Goal: Contribute content: Contribute content

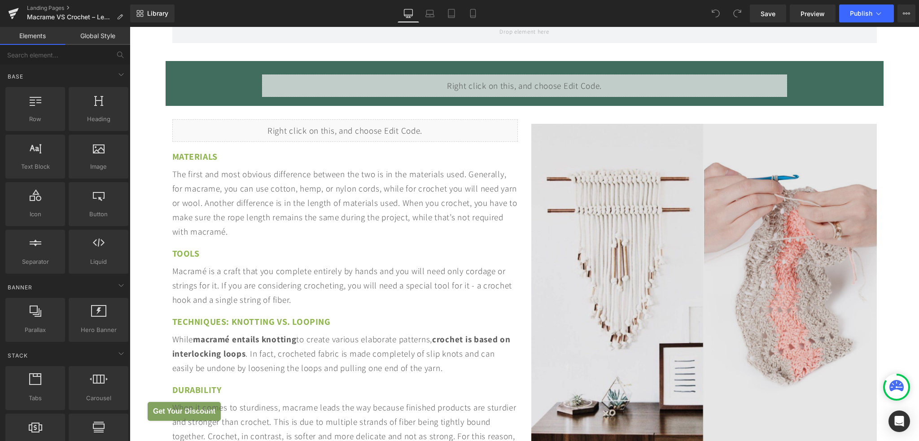
scroll to position [1033, 0]
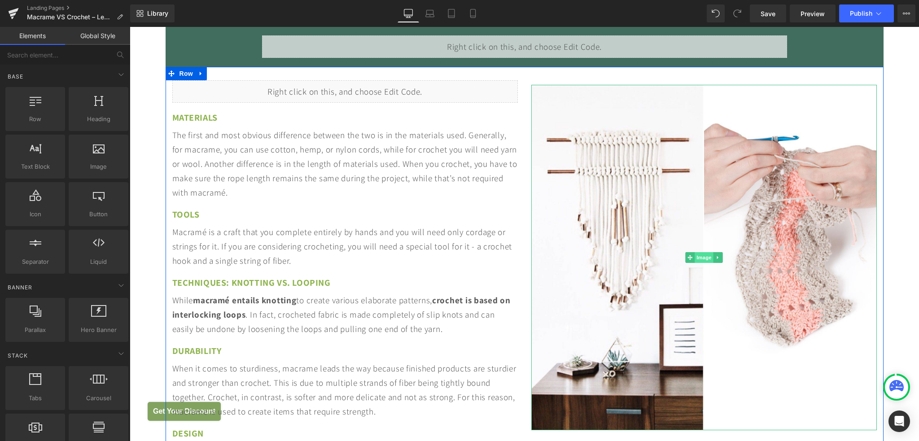
click at [698, 252] on span "Image" at bounding box center [704, 257] width 19 height 11
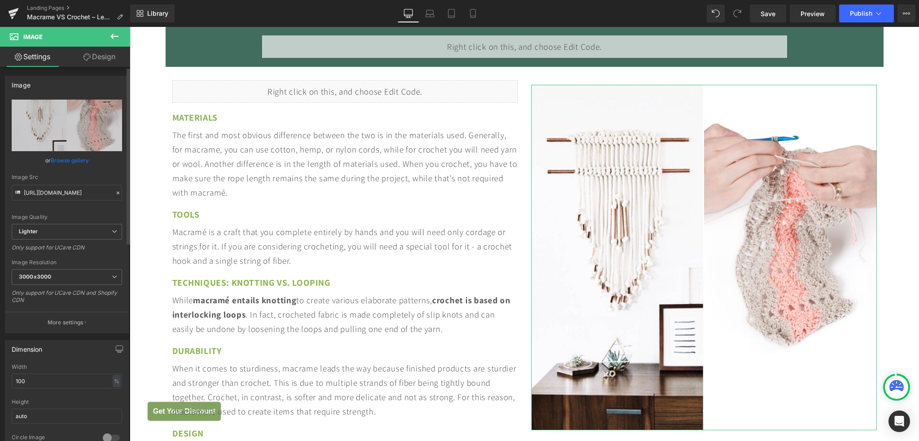
click at [72, 161] on link "Browse gallery" at bounding box center [70, 161] width 38 height 16
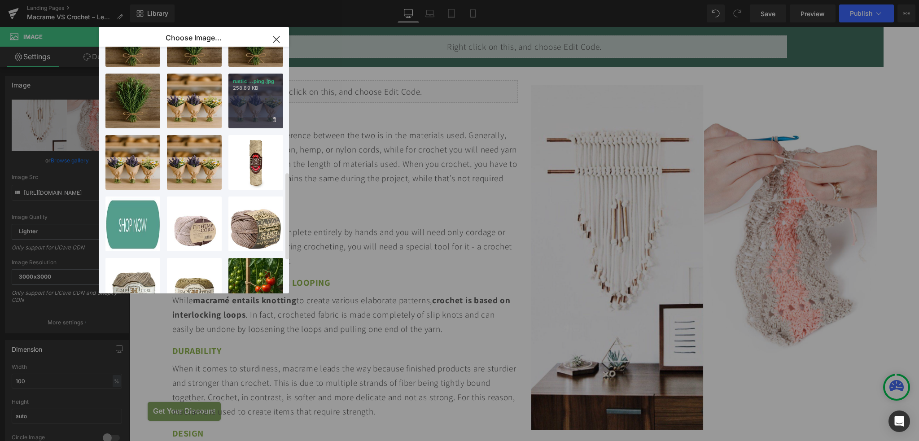
scroll to position [443, 0]
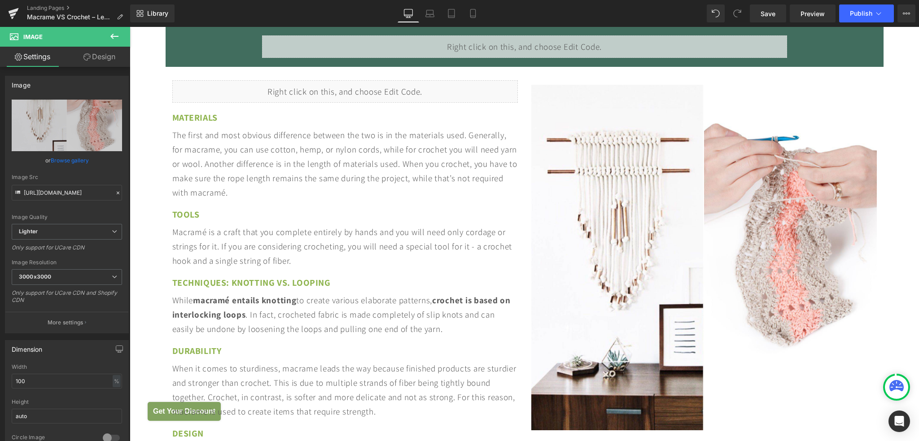
click at [62, 0] on div "Image You are previewing how the will restyle your page. You can not edit Eleme…" at bounding box center [459, 0] width 919 height 0
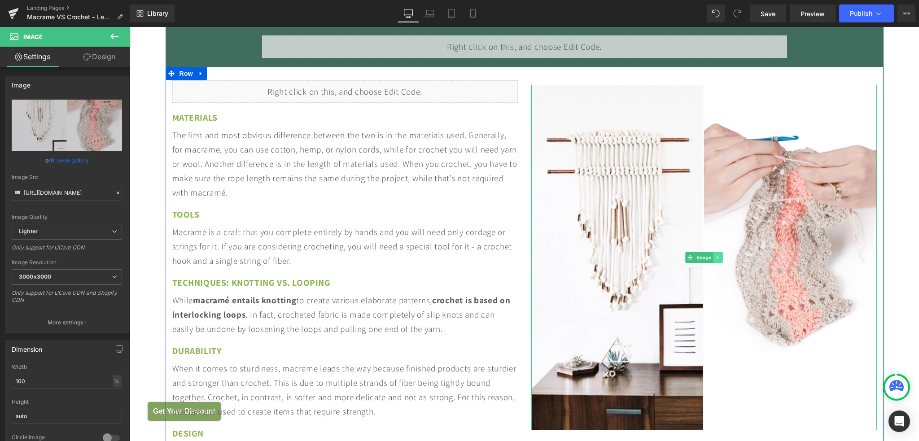
click at [716, 255] on icon at bounding box center [718, 257] width 5 height 5
click at [720, 255] on icon at bounding box center [722, 257] width 5 height 5
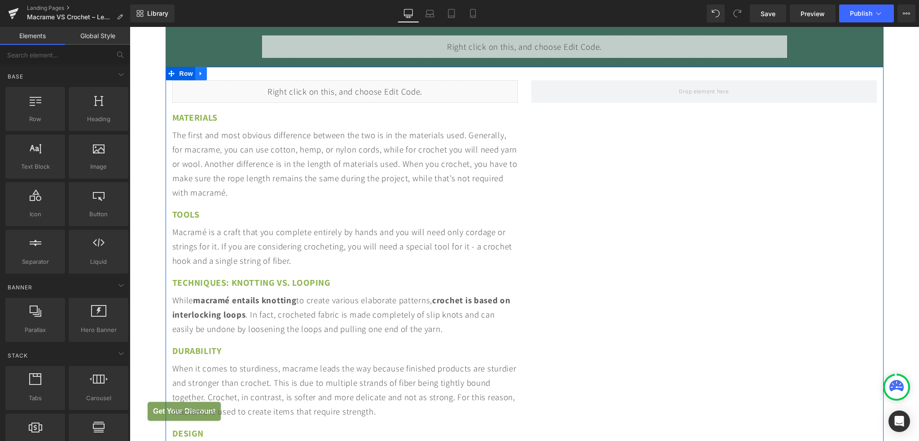
click at [198, 70] on icon at bounding box center [201, 73] width 6 height 7
click at [177, 67] on span "Row" at bounding box center [186, 73] width 18 height 13
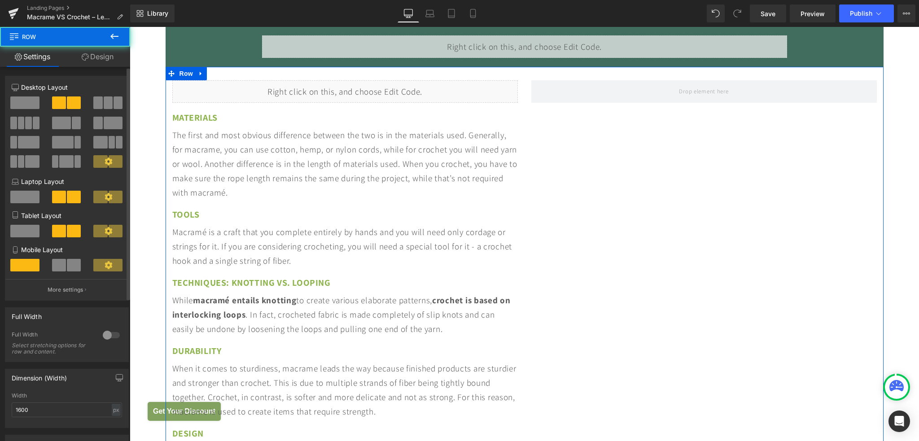
click at [26, 101] on span at bounding box center [24, 103] width 29 height 13
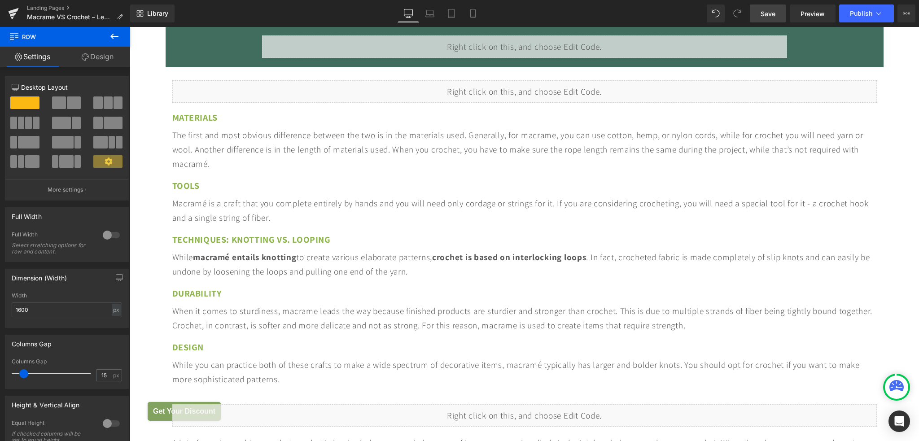
click at [770, 19] on link "Save" at bounding box center [768, 13] width 36 height 18
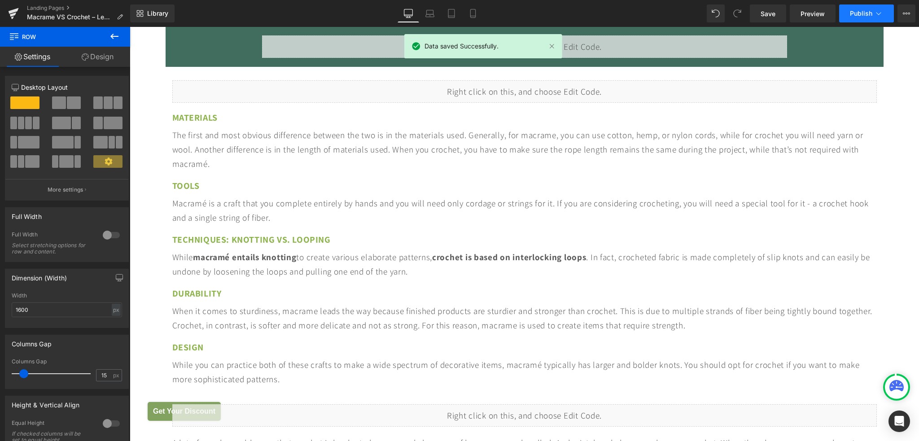
click at [857, 13] on span "Publish" at bounding box center [861, 13] width 22 height 7
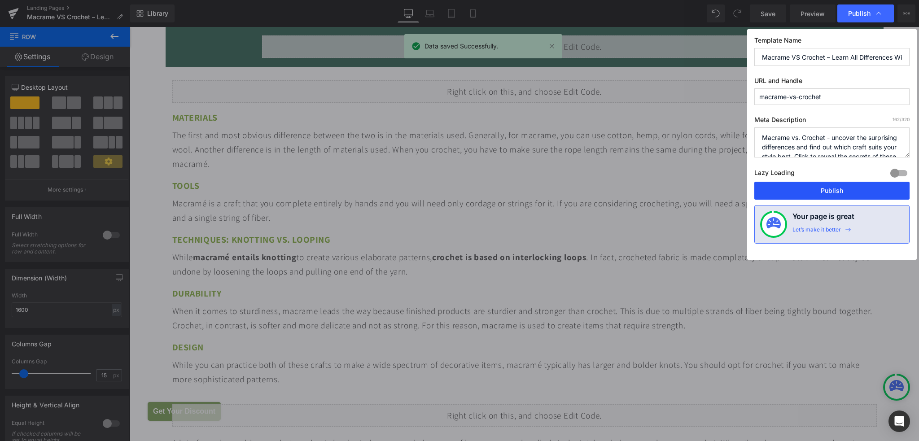
click at [821, 190] on button "Publish" at bounding box center [832, 191] width 155 height 18
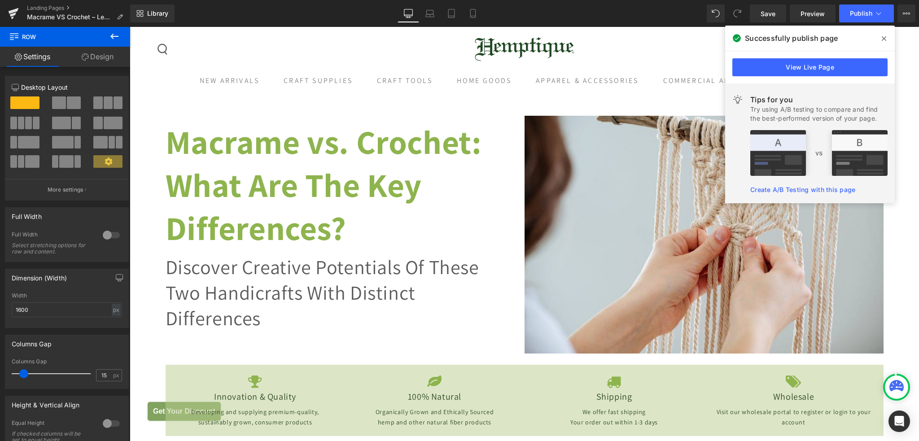
click at [118, 36] on icon at bounding box center [114, 36] width 8 height 5
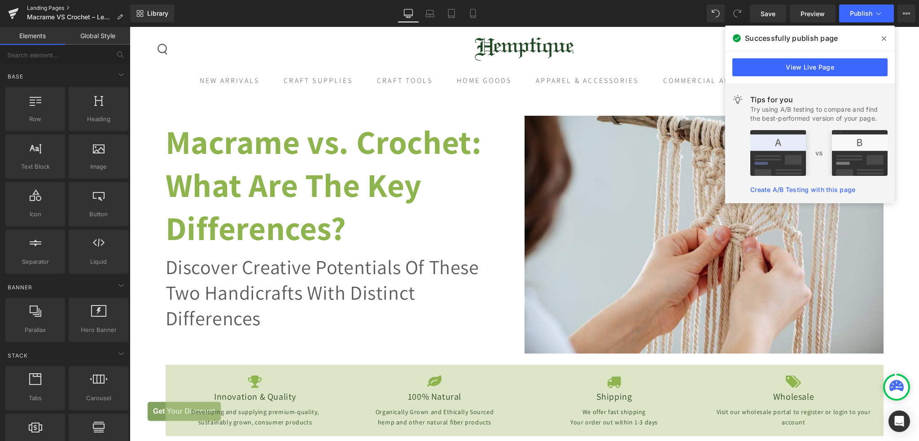
click at [42, 8] on link "Landing Pages" at bounding box center [78, 7] width 103 height 7
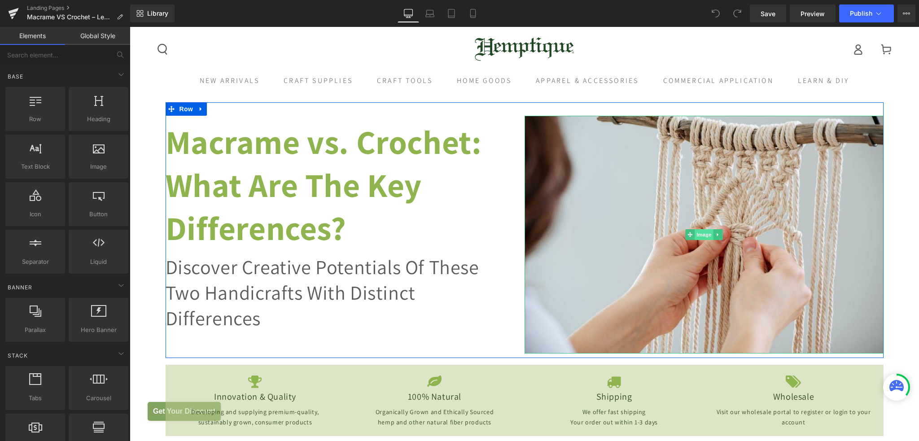
click at [695, 235] on span "Image" at bounding box center [704, 234] width 19 height 11
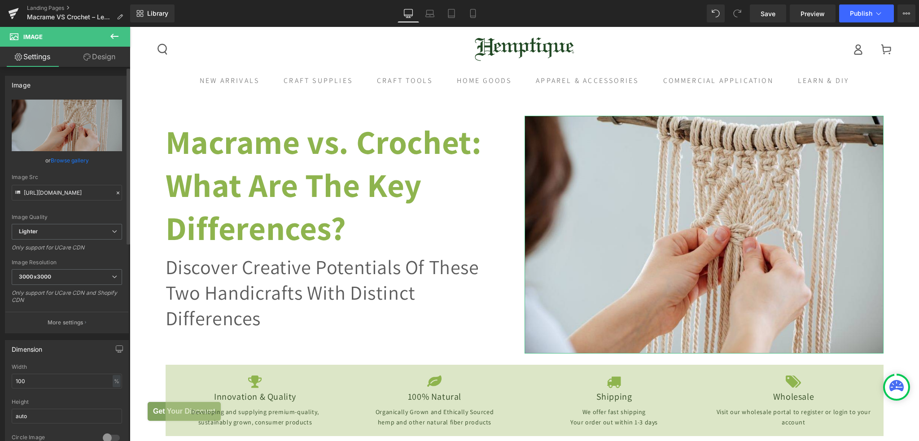
click at [64, 161] on link "Browse gallery" at bounding box center [70, 161] width 38 height 16
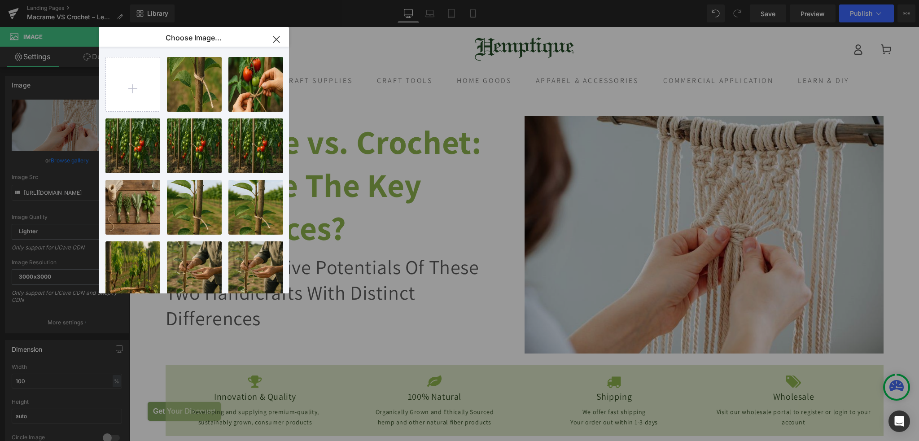
click at [160, 39] on div "Choose Image..." at bounding box center [194, 38] width 190 height 23
click at [29, 0] on div "Image You are previewing how the will restyle your page. You can not edit Eleme…" at bounding box center [459, 0] width 919 height 0
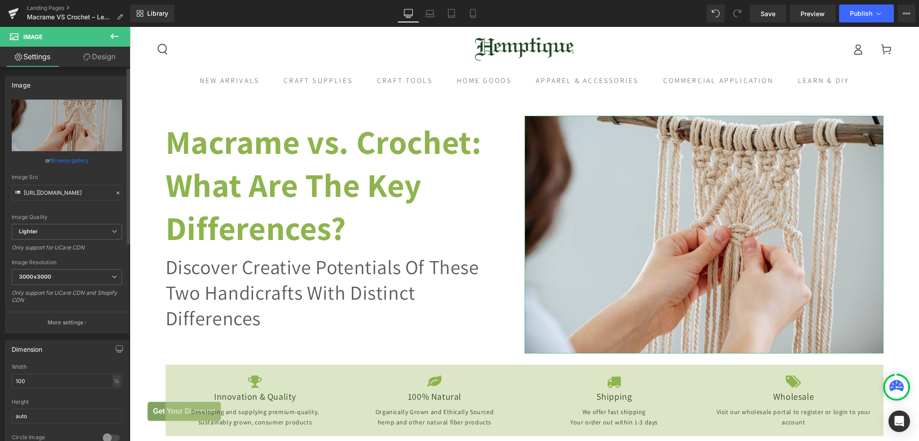
click at [17, 193] on icon at bounding box center [17, 192] width 5 height 3
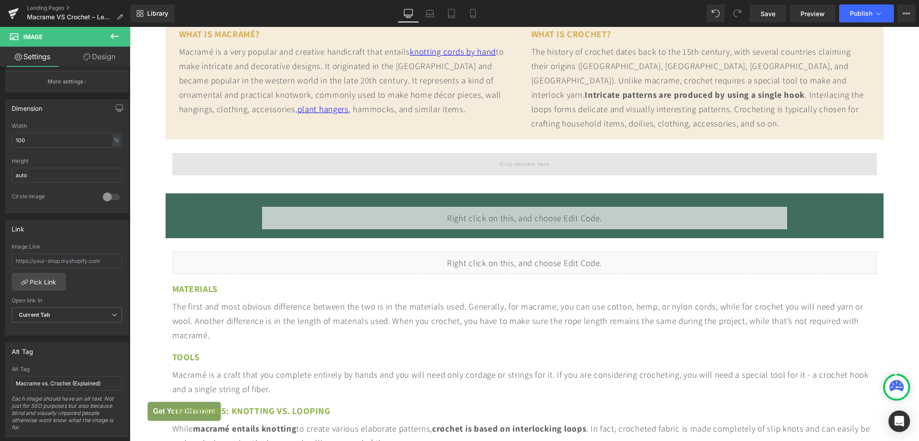
scroll to position [898, 0]
